Goal: Task Accomplishment & Management: Complete application form

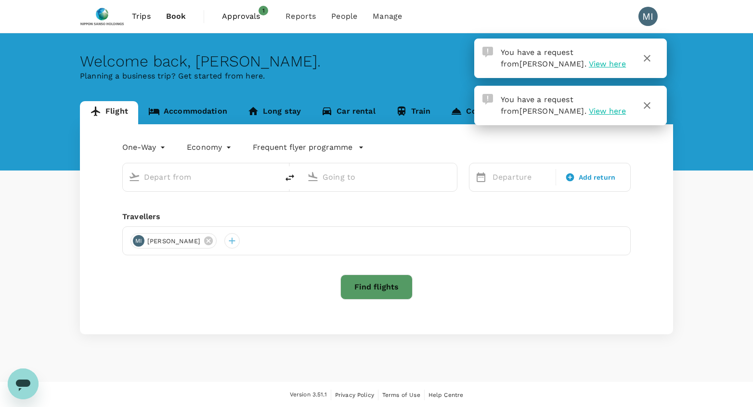
type input "roundtrip"
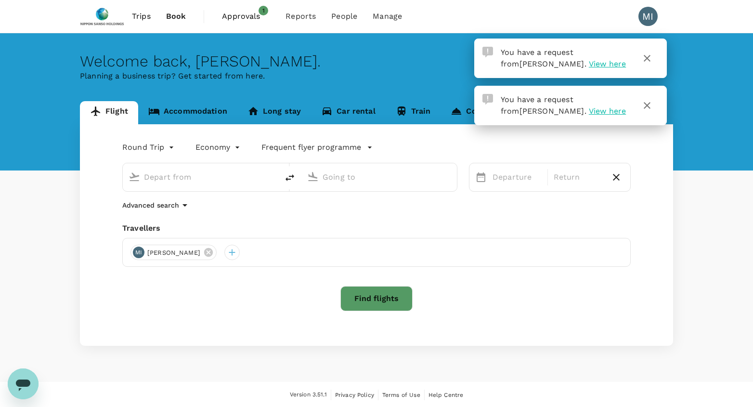
type input "Tan Son Nhat Intl (SGN)"
type input "Singapore Changi (SIN)"
type input "Tan Son Nhat Intl (SGN)"
type input "Singapore Changi (SIN)"
click at [589, 65] on span "View here" at bounding box center [607, 63] width 37 height 9
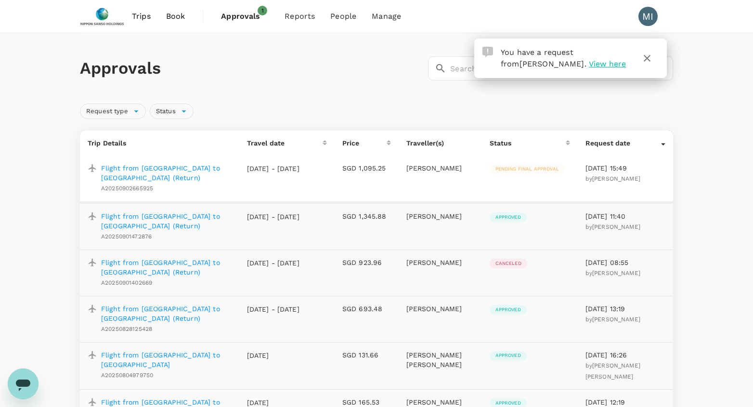
click at [149, 168] on p "Flight from [GEOGRAPHIC_DATA] to [GEOGRAPHIC_DATA] (Return)" at bounding box center [166, 172] width 130 height 19
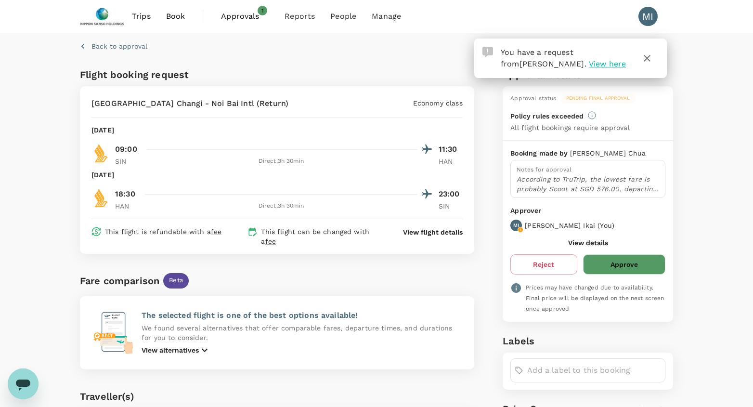
click at [624, 264] on button "Approve" at bounding box center [624, 264] width 82 height 20
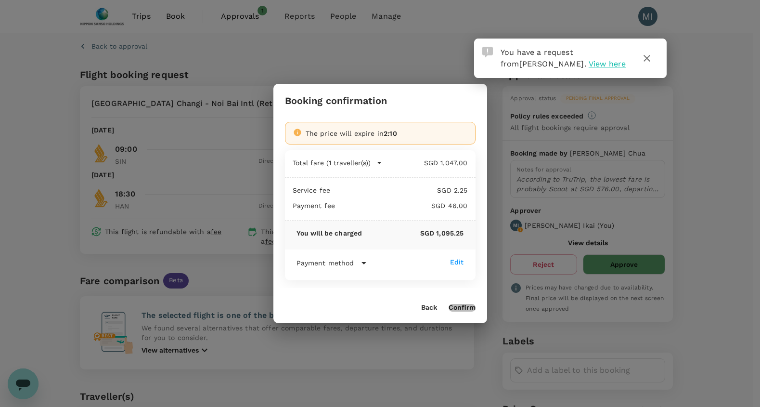
click at [464, 308] on button "Confirm" at bounding box center [462, 308] width 27 height 8
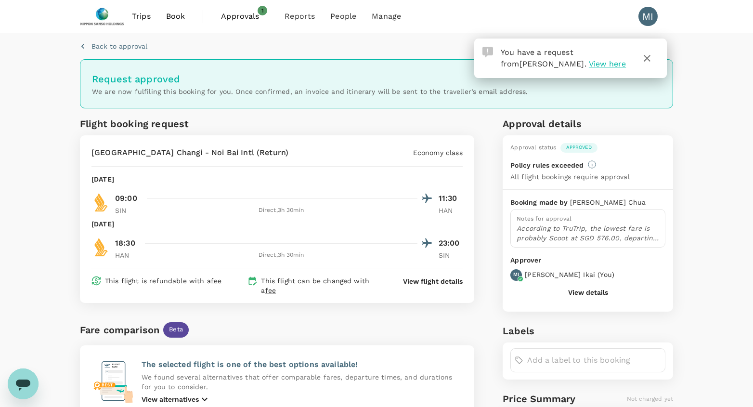
click at [589, 63] on span "View here" at bounding box center [607, 63] width 37 height 9
